Goal: Transaction & Acquisition: Purchase product/service

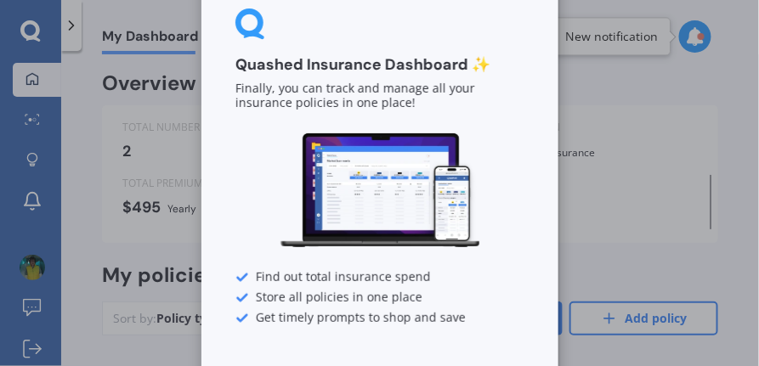
scroll to position [116, 0]
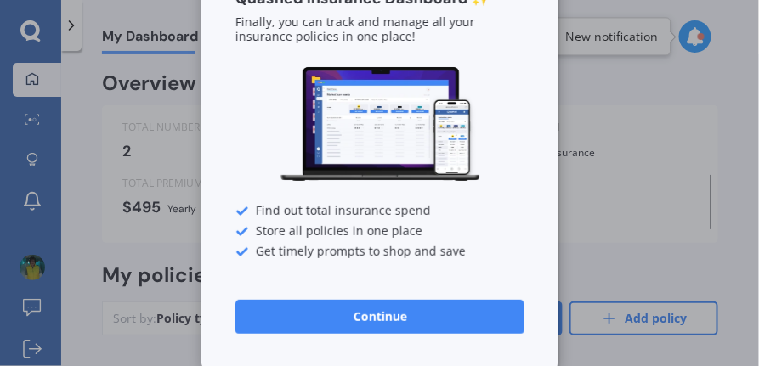
click at [396, 314] on button "Continue" at bounding box center [379, 317] width 289 height 34
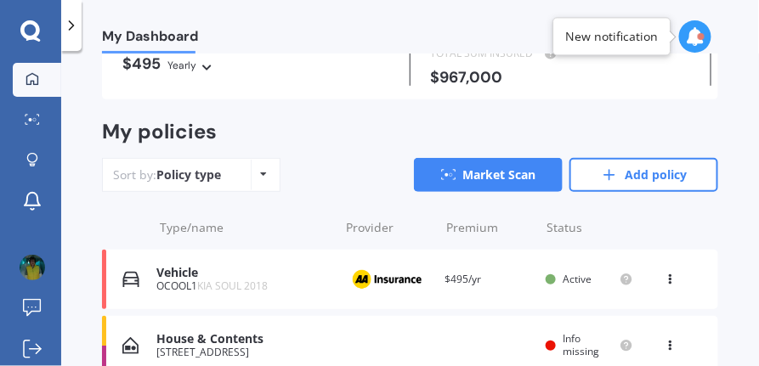
scroll to position [161, 0]
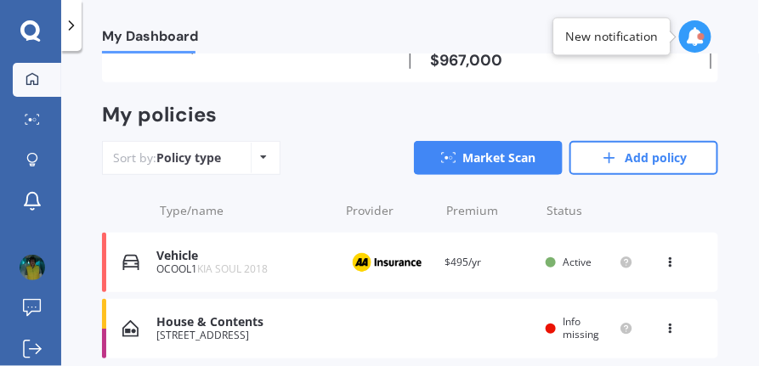
click at [665, 329] on icon at bounding box center [671, 325] width 12 height 10
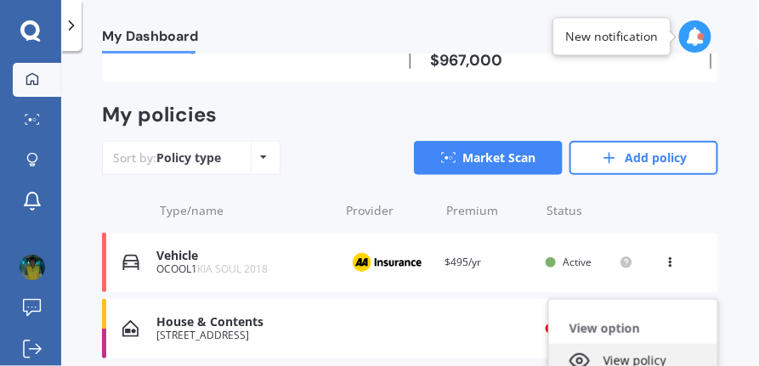
click at [629, 362] on div "View policy" at bounding box center [633, 361] width 168 height 34
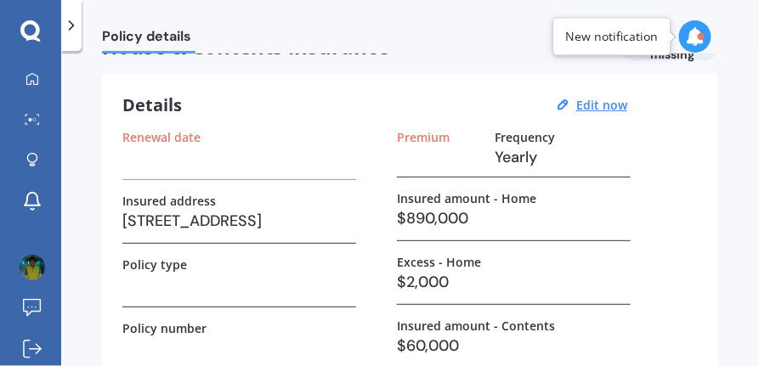
scroll to position [42, 0]
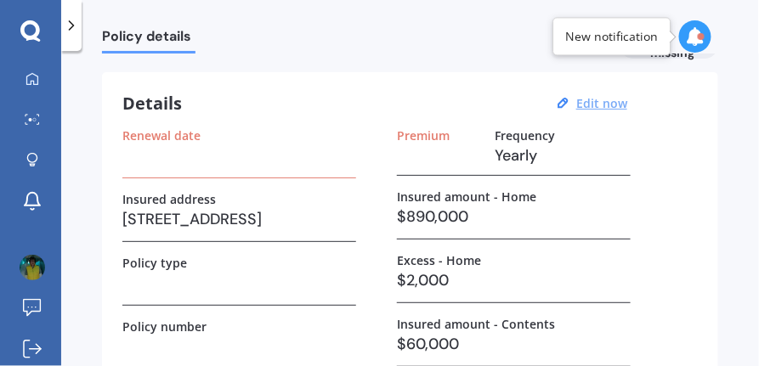
click at [608, 101] on u "Edit now" at bounding box center [601, 103] width 51 height 16
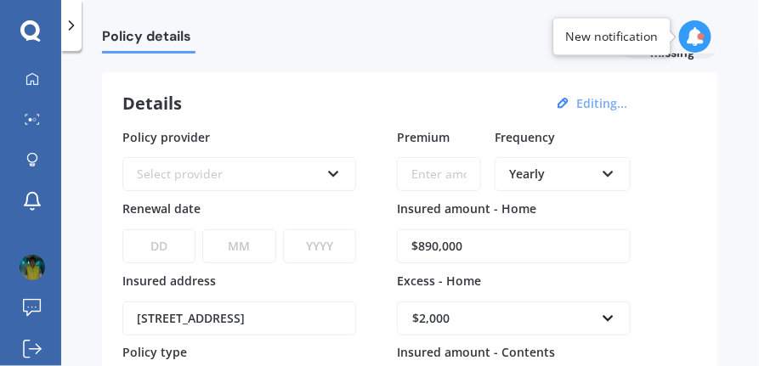
click at [332, 176] on icon at bounding box center [333, 171] width 14 height 12
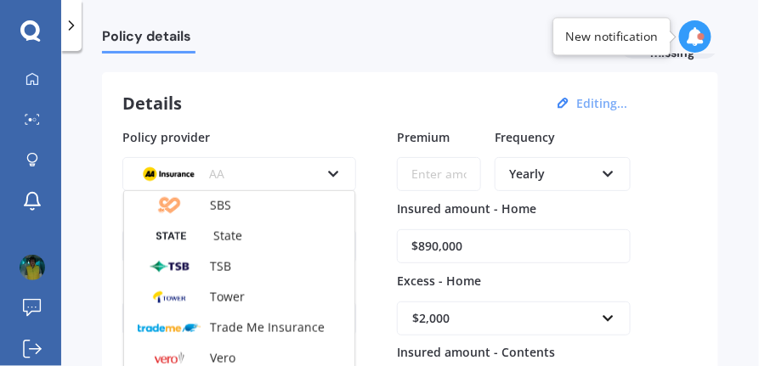
scroll to position [461, 0]
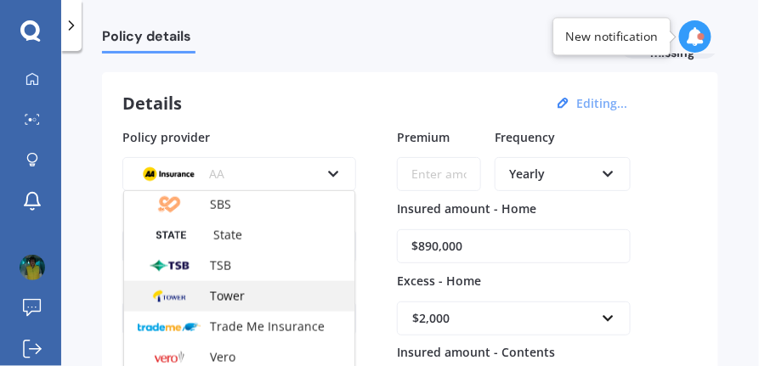
click at [194, 303] on img at bounding box center [169, 297] width 63 height 24
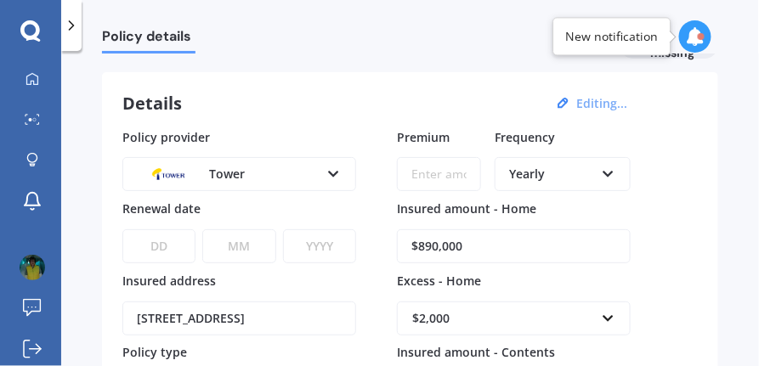
click at [438, 178] on input "Premium" at bounding box center [439, 174] width 84 height 34
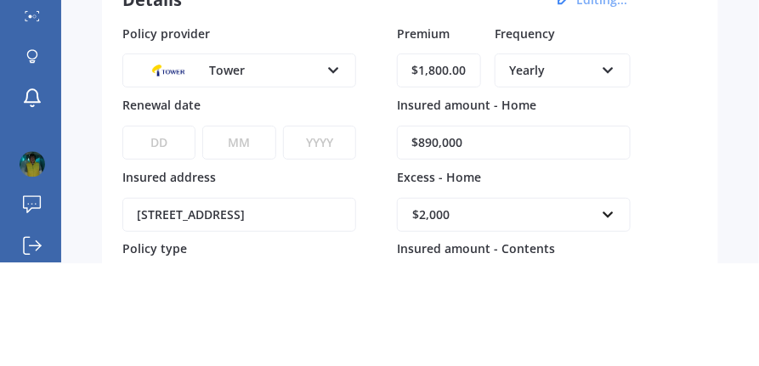
type input "$1,800.00"
click at [710, 204] on div "Details Editing... Policy provider Tower AA AMI AMP ANZ ASB Ando BNZ Co-Operati…" at bounding box center [410, 356] width 616 height 568
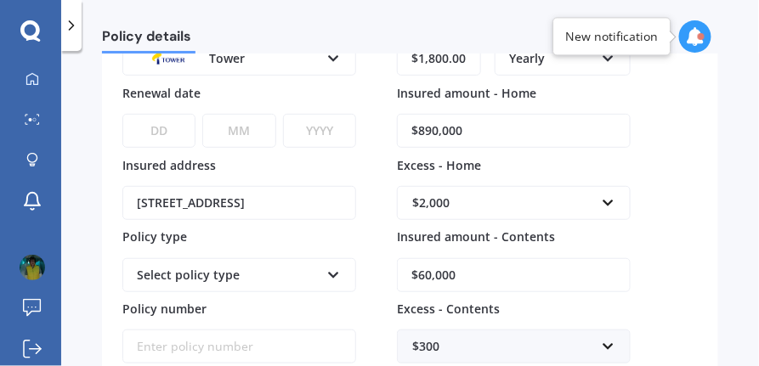
scroll to position [159, 0]
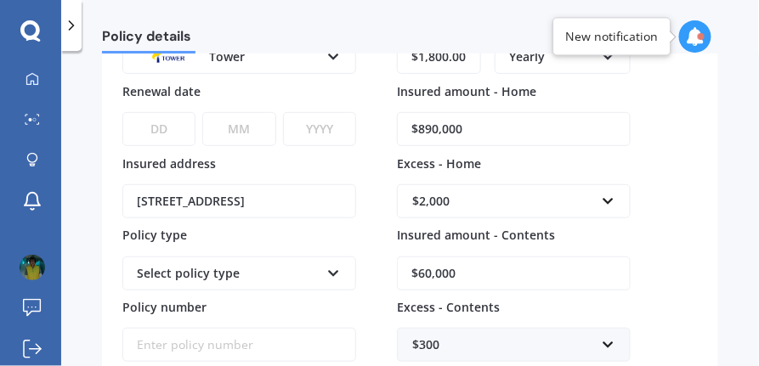
click at [170, 140] on select "DD 01 02 03 04 05 06 07 08 09 10 11 12 13 14 15 16 17 18 19 20 21 22 23 24 25 2…" at bounding box center [158, 129] width 73 height 34
select select "02"
click at [122, 112] on select "DD 01 02 03 04 05 06 07 08 09 10 11 12 13 14 15 16 17 18 19 20 21 22 23 24 25 2…" at bounding box center [158, 129] width 73 height 34
click at [246, 135] on select "MM 01 02 03 04 05 06 07 08 09 10 11 12" at bounding box center [238, 129] width 73 height 34
select select "02"
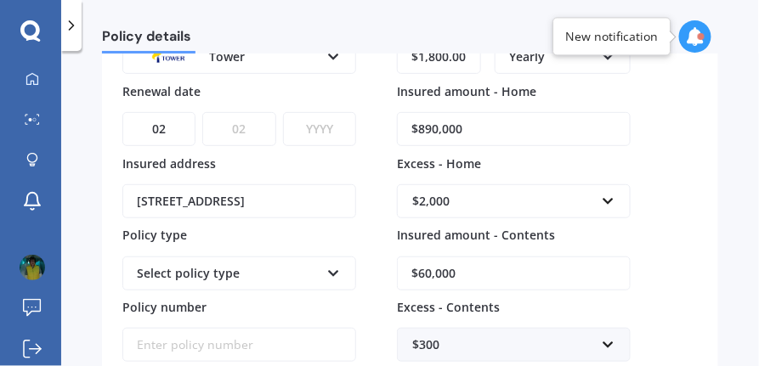
click at [202, 112] on select "MM 01 02 03 04 05 06 07 08 09 10 11 12" at bounding box center [238, 129] width 73 height 34
click at [331, 133] on select "YYYY 2027 2026 2025 2024 2023 2022 2021 2020 2019 2018 2017 2016 2015 2014 2013…" at bounding box center [319, 129] width 73 height 34
select select "2026"
click at [283, 112] on select "YYYY 2027 2026 2025 2024 2023 2022 2021 2020 2019 2018 2017 2016 2015 2014 2013…" at bounding box center [319, 129] width 73 height 34
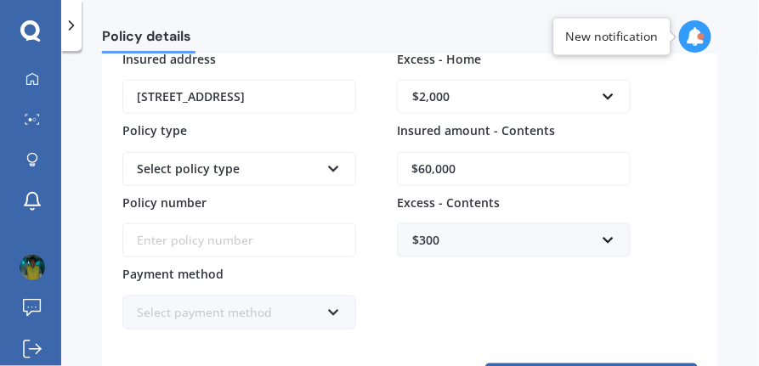
scroll to position [265, 0]
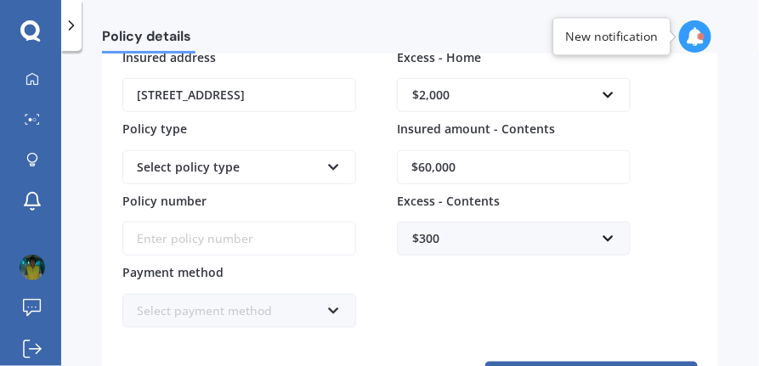
click at [333, 167] on icon at bounding box center [333, 164] width 14 height 12
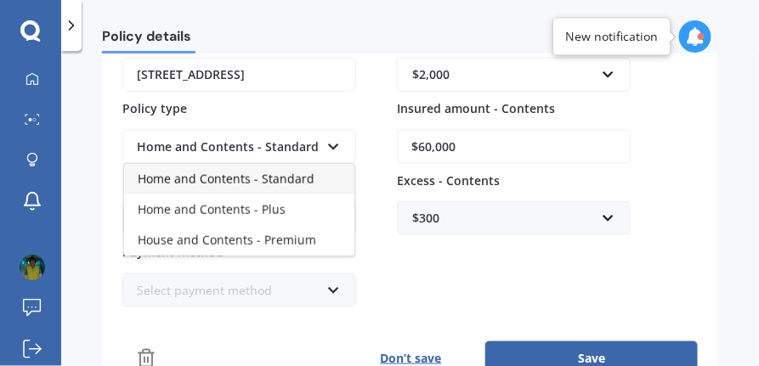
scroll to position [278, 0]
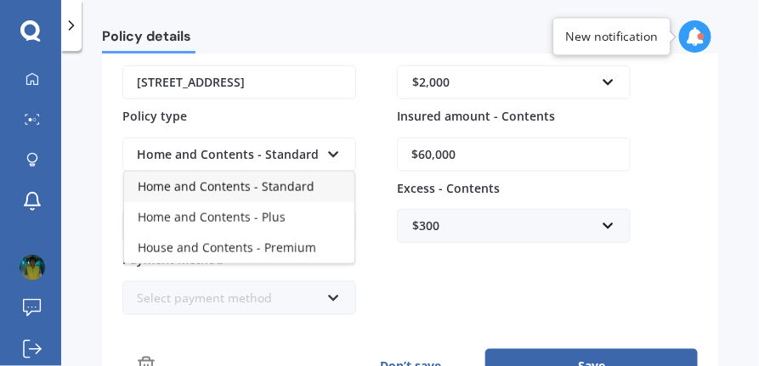
click at [358, 113] on div "Policy provider Tower AA AMI AMP ANZ ASB Ando BNZ Co-Operative Bank FMG Initio …" at bounding box center [409, 104] width 575 height 424
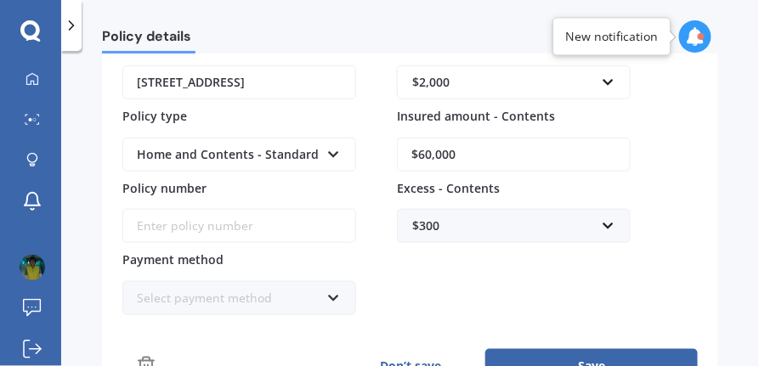
click at [330, 151] on icon at bounding box center [333, 151] width 14 height 12
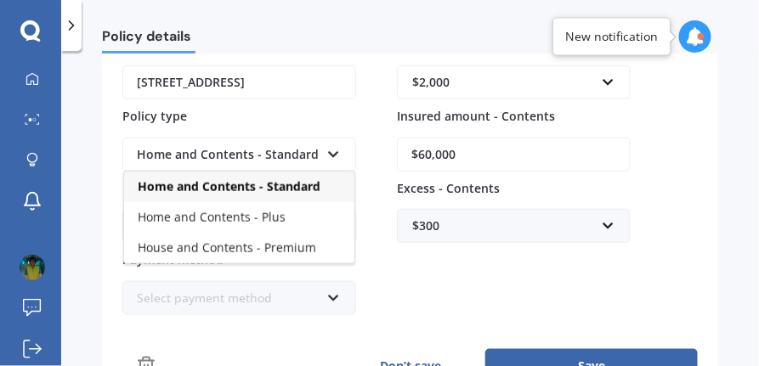
click at [313, 190] on span "Home and Contents - Standard" at bounding box center [229, 186] width 183 height 16
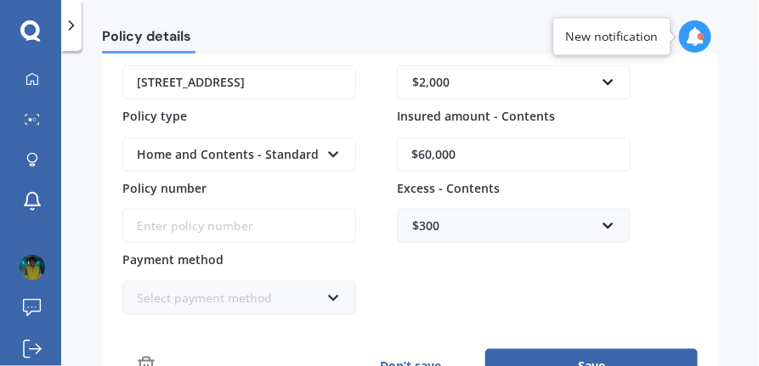
click at [329, 155] on icon at bounding box center [333, 151] width 14 height 12
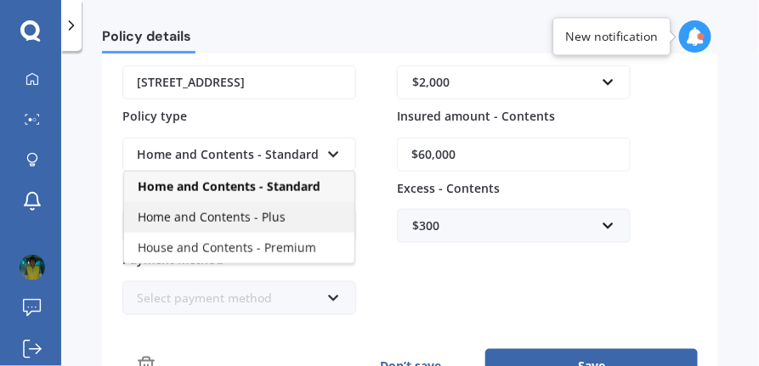
click at [267, 218] on span "Home and Contents - Plus" at bounding box center [212, 217] width 148 height 16
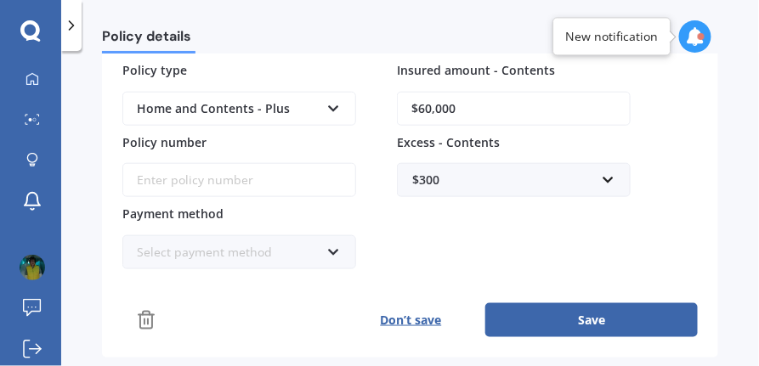
scroll to position [325, 0]
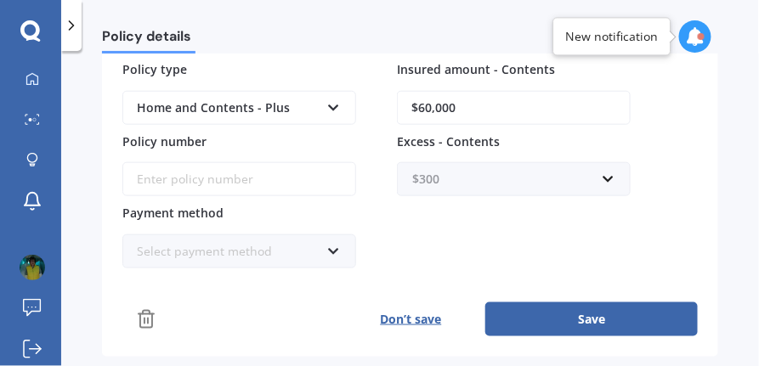
click at [614, 174] on input "text" at bounding box center [508, 179] width 218 height 32
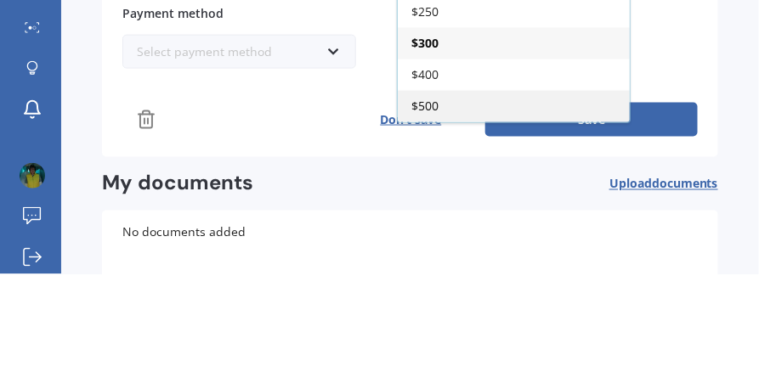
click at [433, 205] on div "$500" at bounding box center [514, 197] width 232 height 31
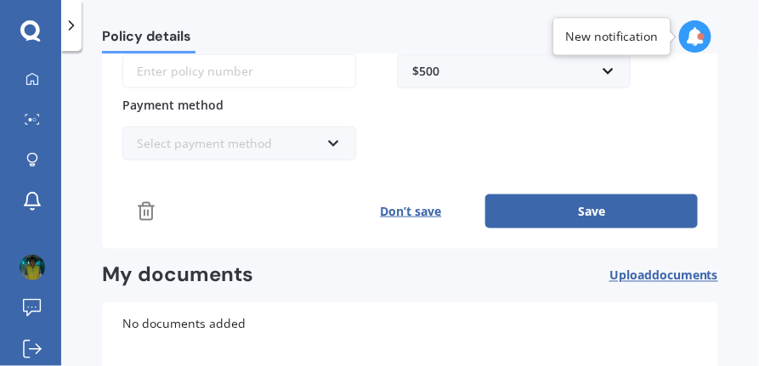
scroll to position [432, 0]
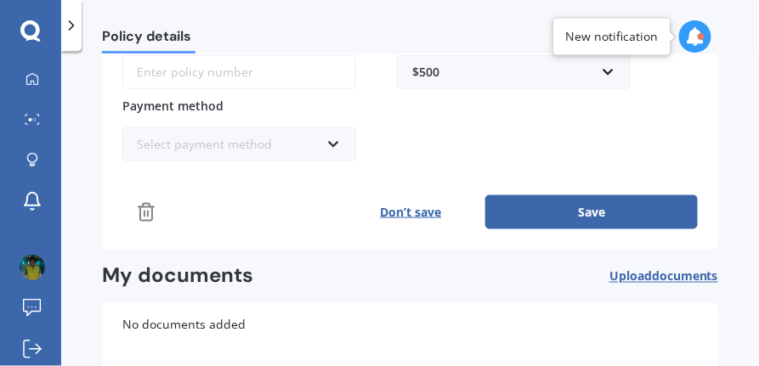
click at [555, 213] on button "Save" at bounding box center [591, 212] width 212 height 34
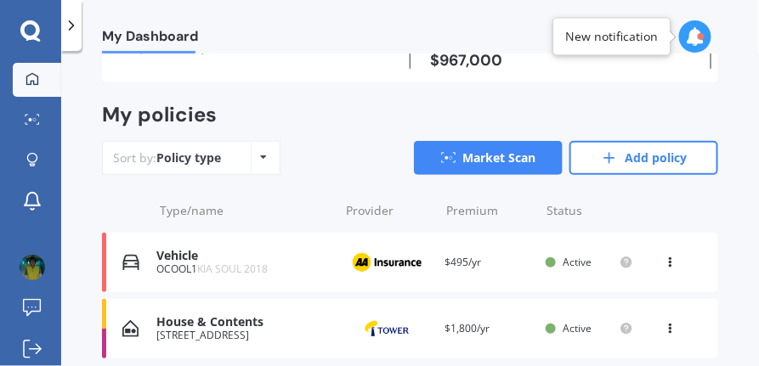
scroll to position [161, 0]
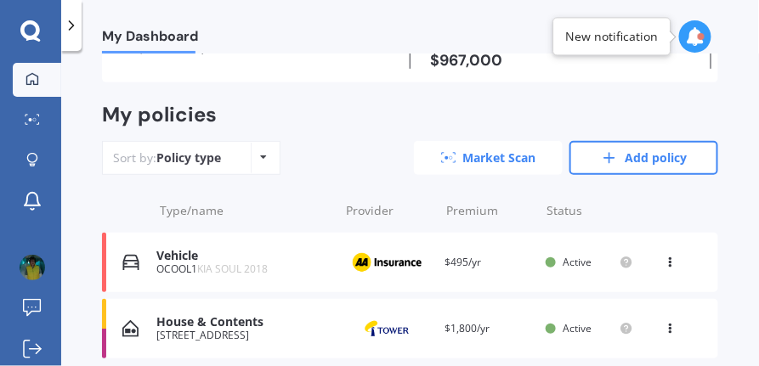
click at [491, 161] on link "Market Scan" at bounding box center [488, 158] width 149 height 34
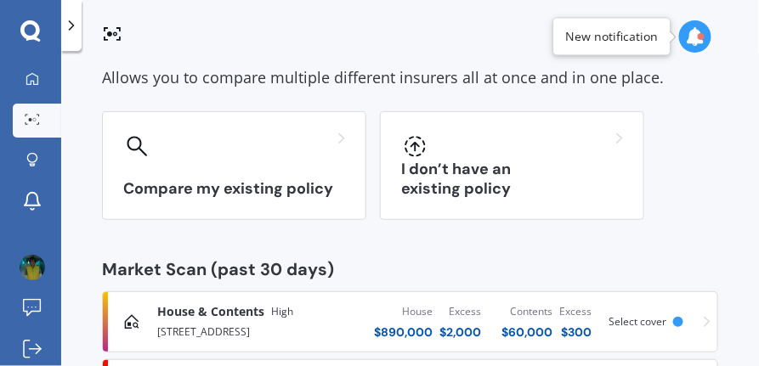
scroll to position [114, 0]
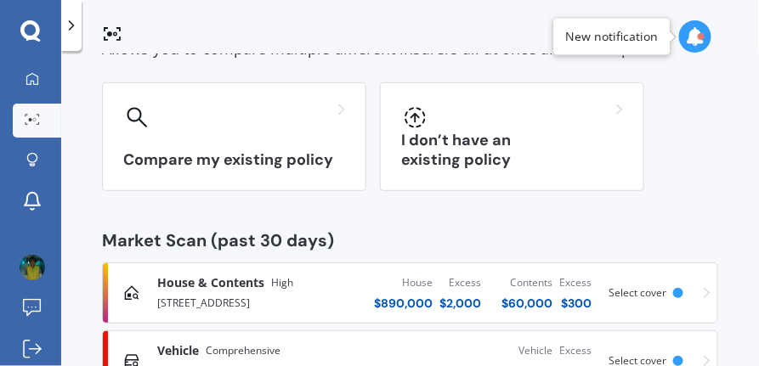
click at [622, 296] on span "Select cover" at bounding box center [638, 293] width 58 height 14
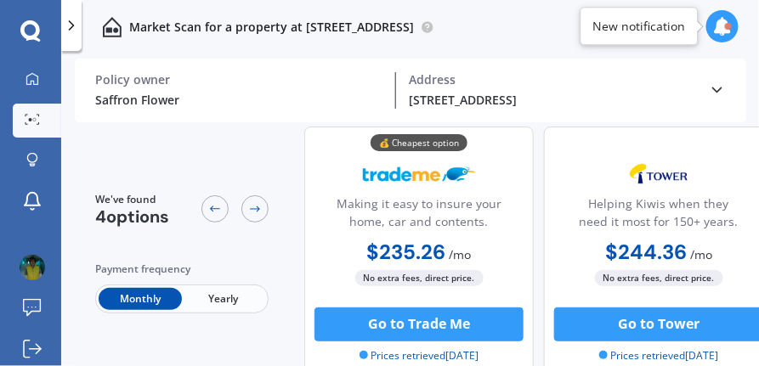
scroll to position [71, 0]
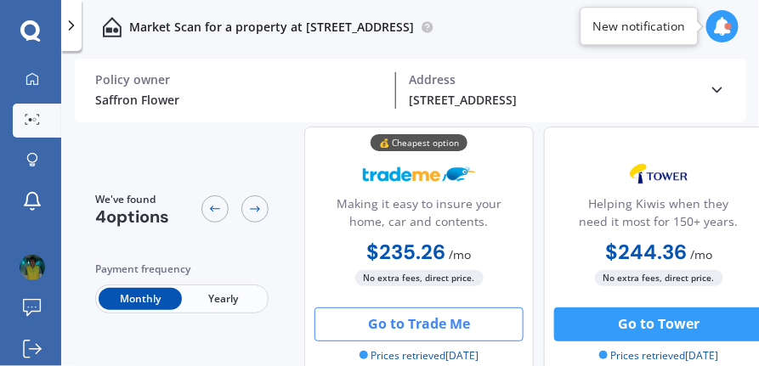
click at [436, 326] on button "Go to Trade Me" at bounding box center [418, 325] width 209 height 34
